Goal: Information Seeking & Learning: Stay updated

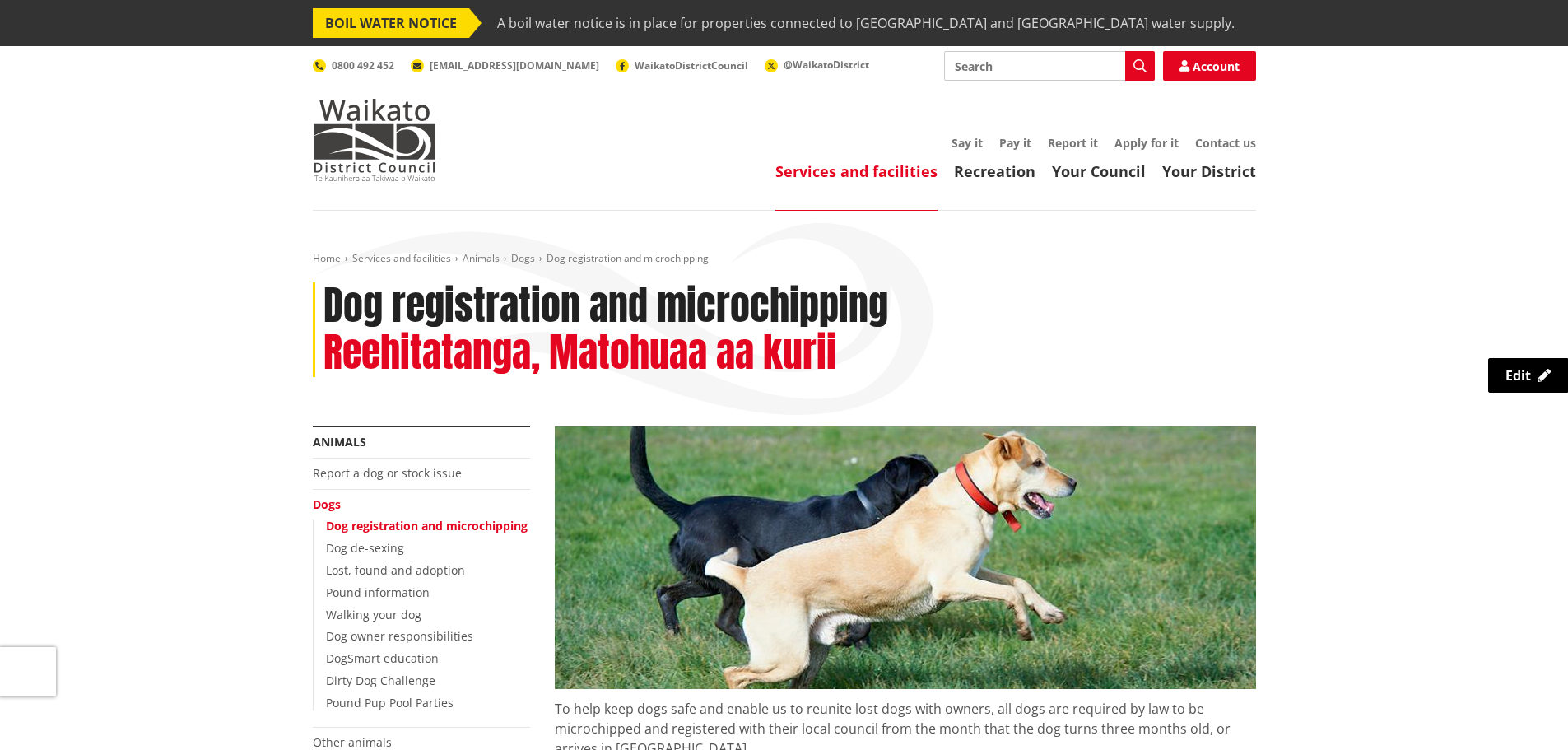
click at [397, 30] on span "BOIL WATER NOTICE" at bounding box center [390, 22] width 157 height 30
